Goal: Task Accomplishment & Management: Use online tool/utility

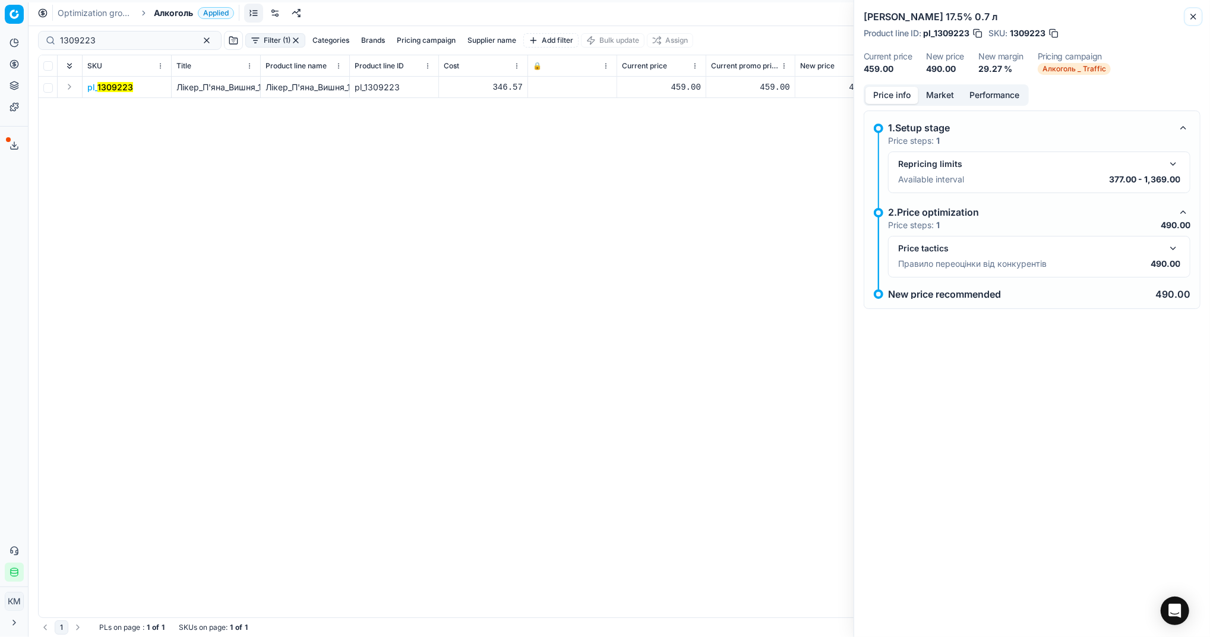
click at [1194, 18] on icon "button" at bounding box center [1193, 17] width 10 height 10
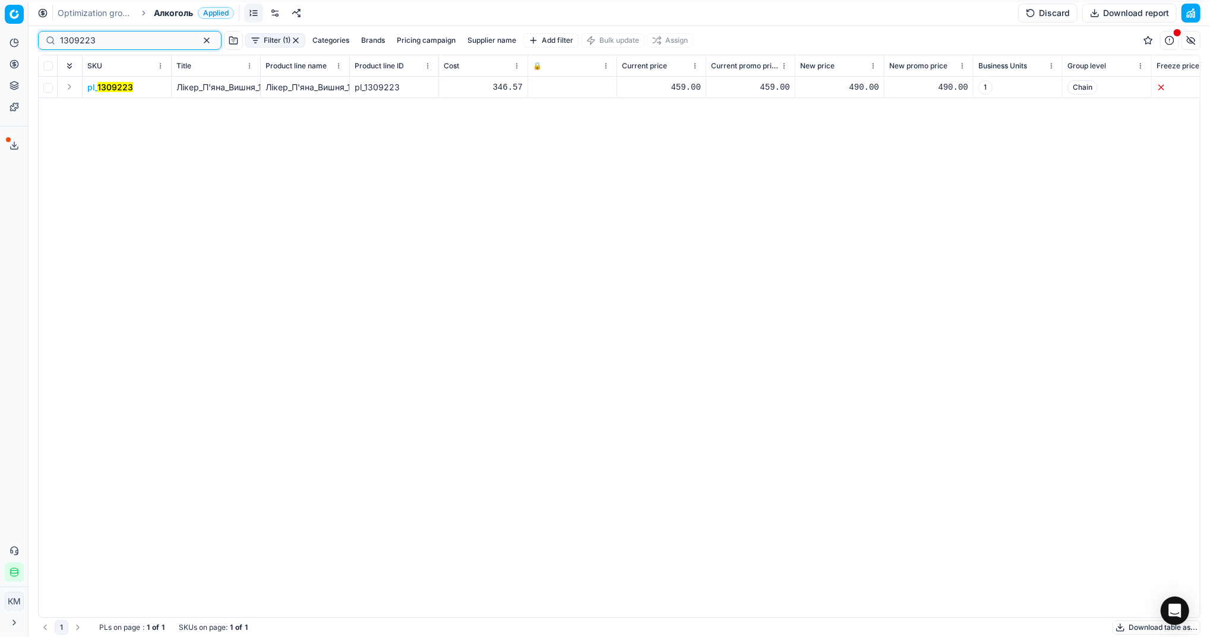
click at [200, 39] on button "button" at bounding box center [207, 40] width 14 height 14
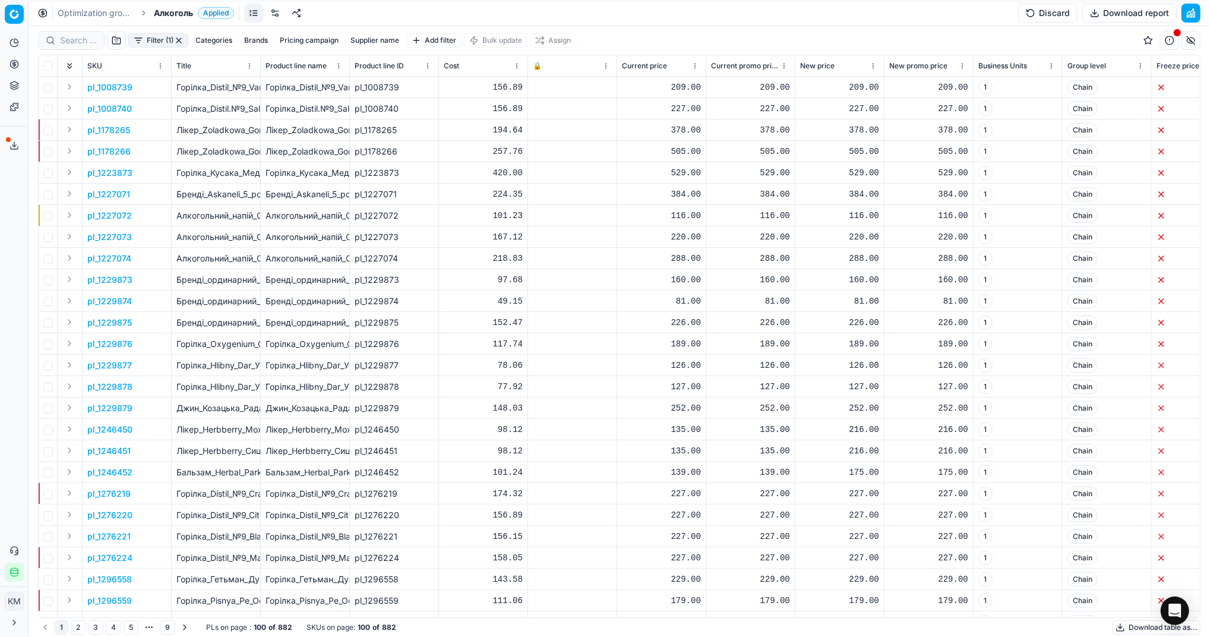
click at [1128, 624] on button "Download table as..." at bounding box center [1156, 627] width 88 height 14
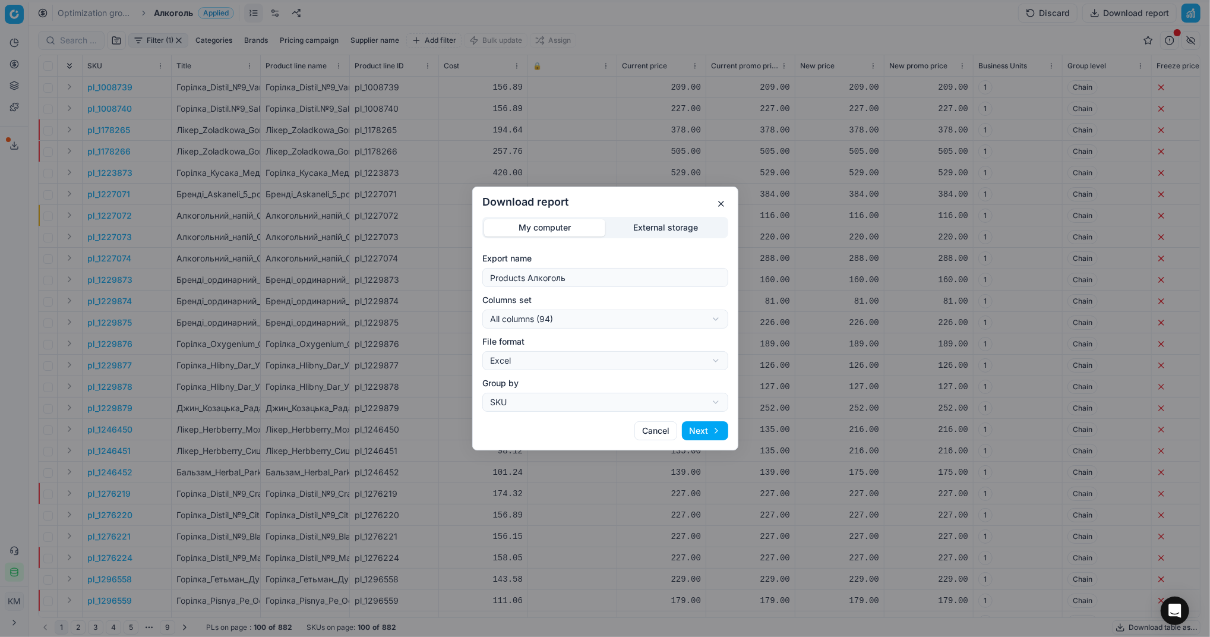
click at [717, 203] on button "button" at bounding box center [721, 204] width 14 height 14
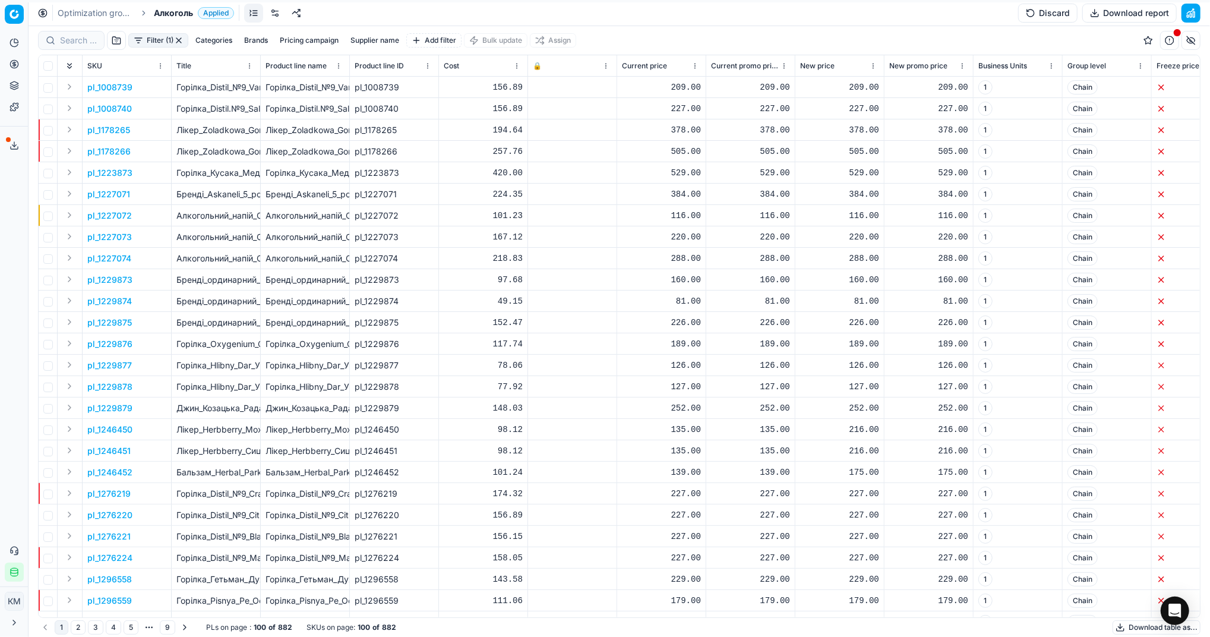
click at [1133, 628] on button "Download table as..." at bounding box center [1156, 627] width 88 height 14
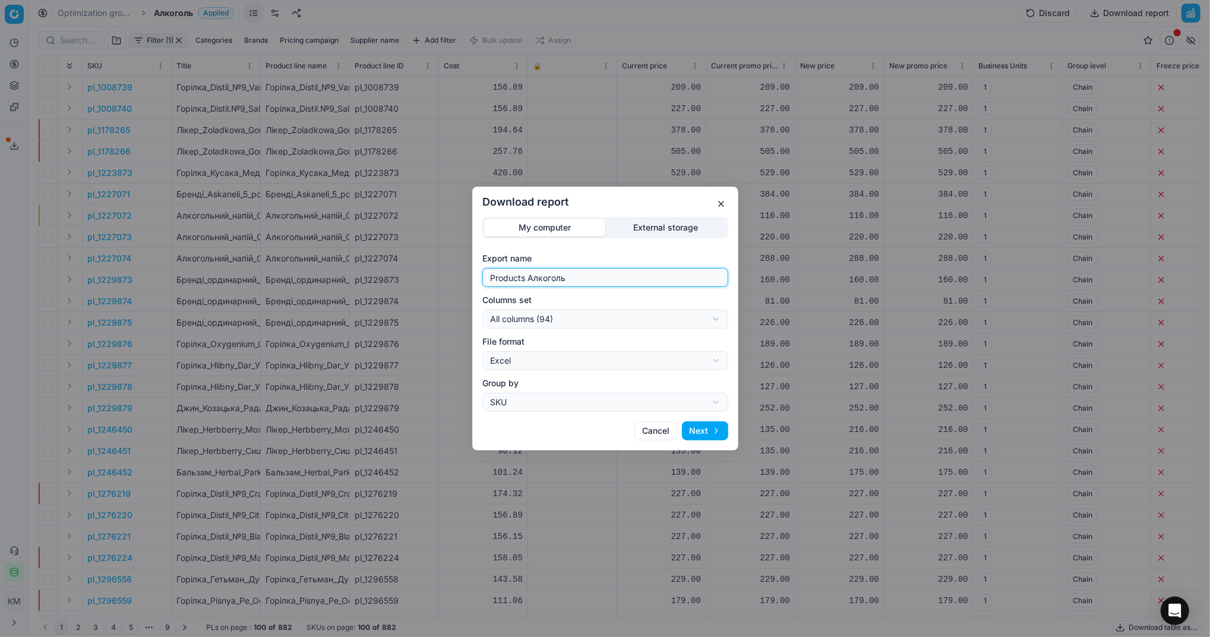
drag, startPoint x: 606, startPoint y: 270, endPoint x: 458, endPoint y: 254, distance: 148.1
click at [453, 255] on div "Download report My computer External storage Export name Products Алкоголь Colu…" at bounding box center [605, 318] width 1210 height 637
type input "Компетера [DATE]"
click at [706, 428] on button "Next" at bounding box center [705, 430] width 46 height 19
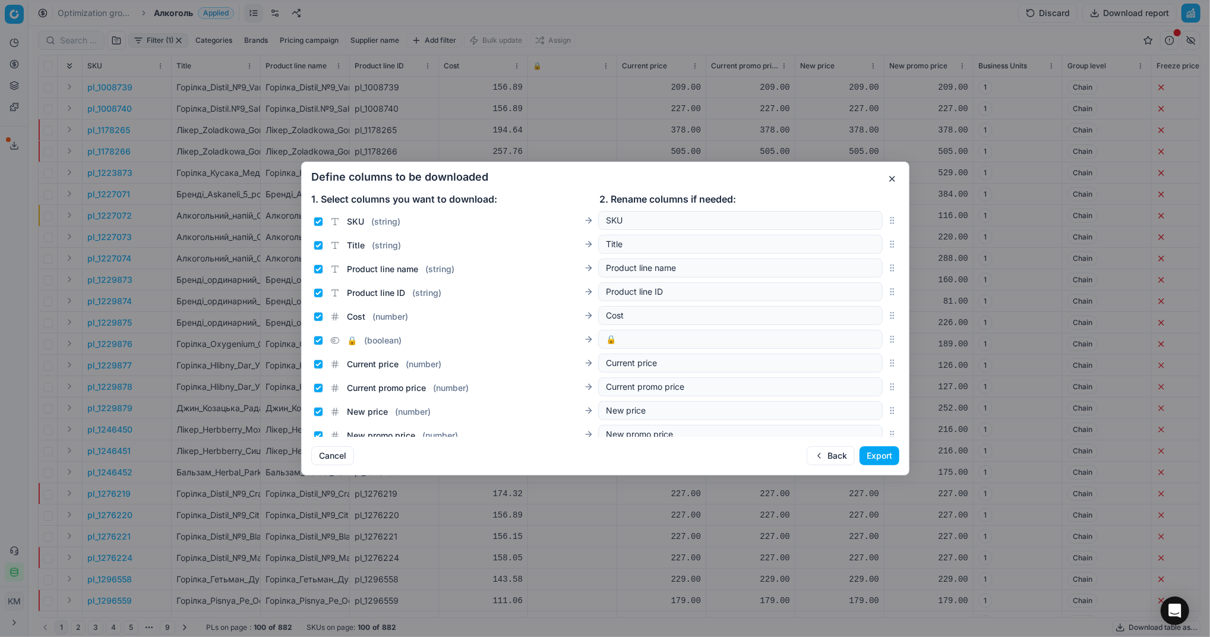
click at [870, 456] on button "Export" at bounding box center [879, 455] width 40 height 19
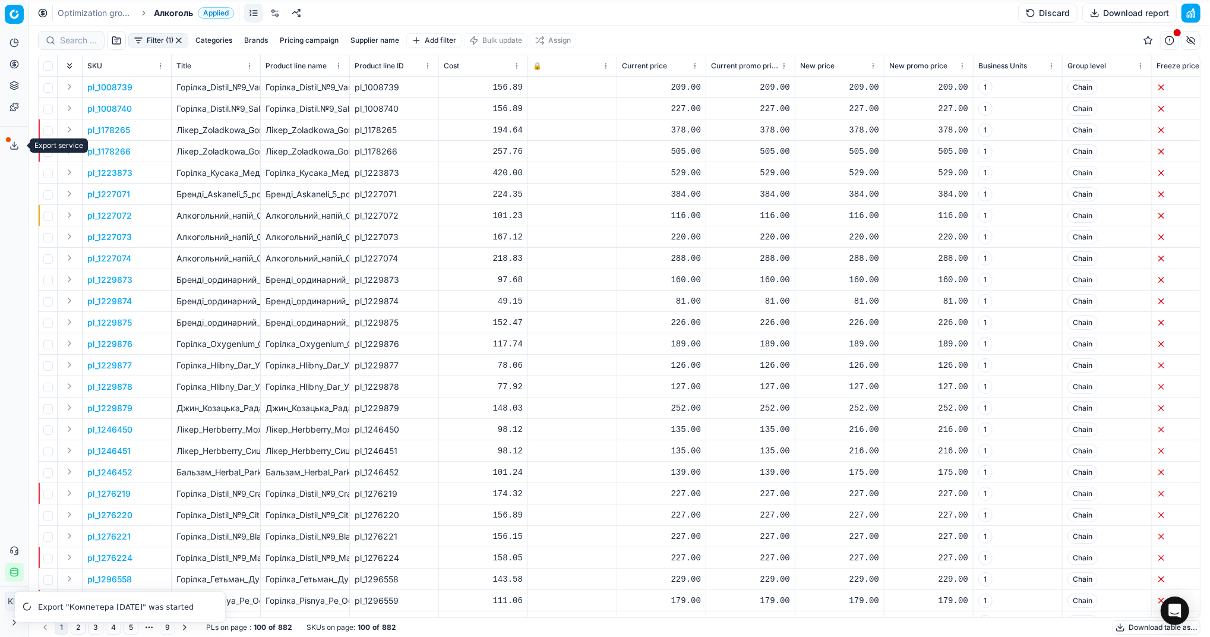
click at [10, 147] on icon at bounding box center [15, 146] width 10 height 10
click at [5, 144] on button "Export service" at bounding box center [14, 145] width 19 height 19
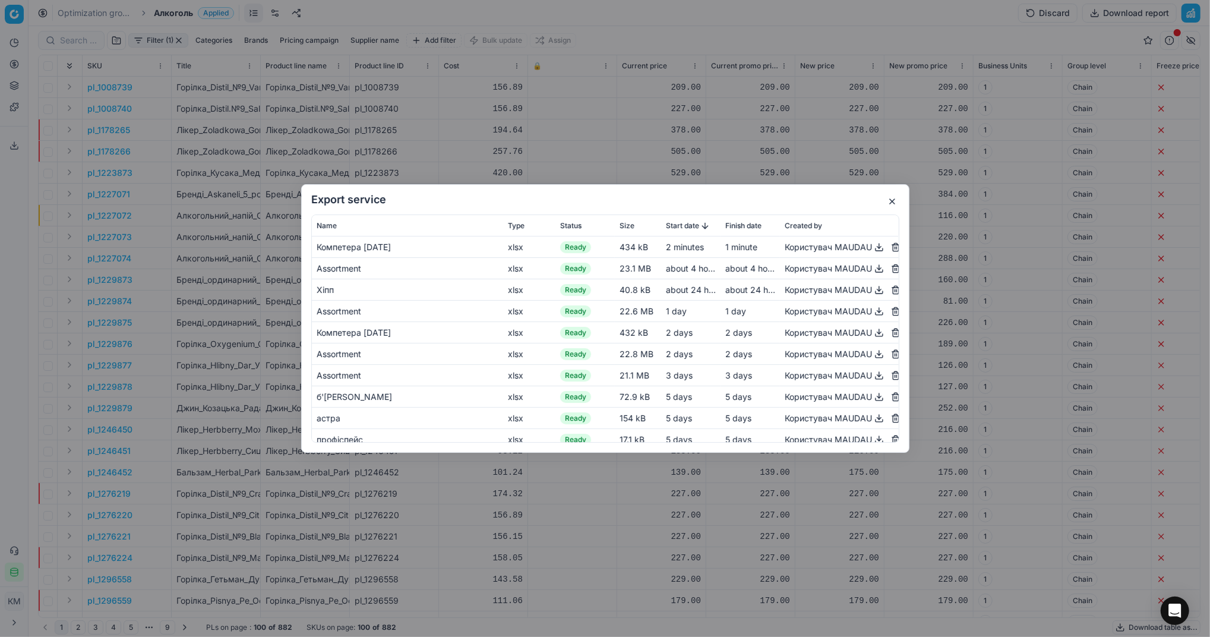
click at [872, 244] on button "button" at bounding box center [879, 247] width 14 height 14
drag, startPoint x: 536, startPoint y: 154, endPoint x: 532, endPoint y: 148, distance: 7.7
click at [536, 154] on div "Export service Name Type Status Size Start date Finish date Created by Компетер…" at bounding box center [605, 318] width 1210 height 637
